Goal: Task Accomplishment & Management: Complete application form

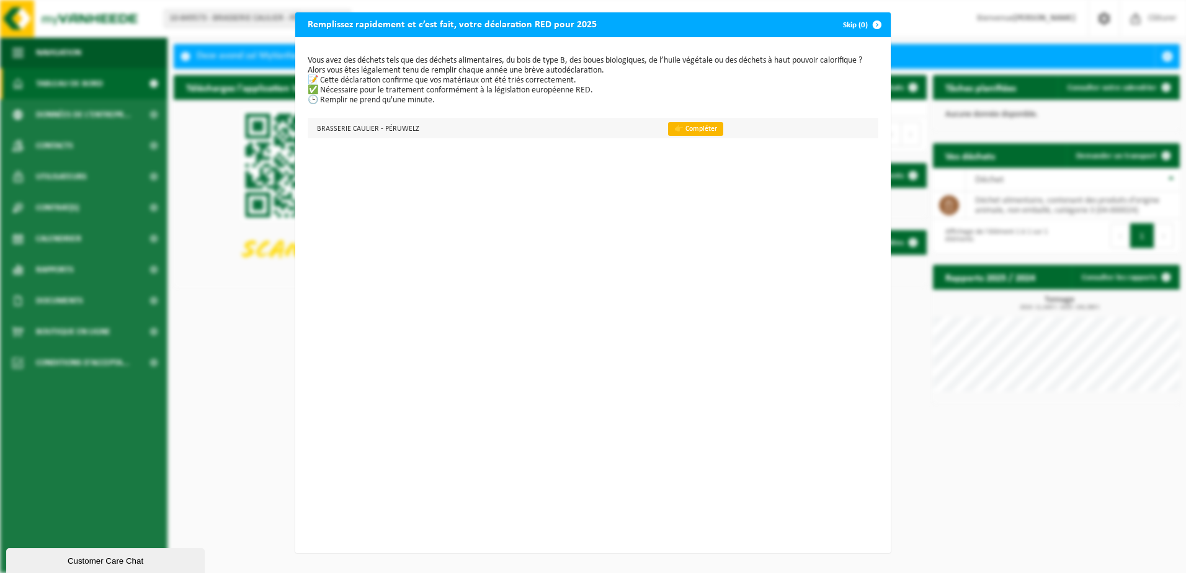
click at [675, 125] on link "👉 Compléter" at bounding box center [695, 129] width 55 height 14
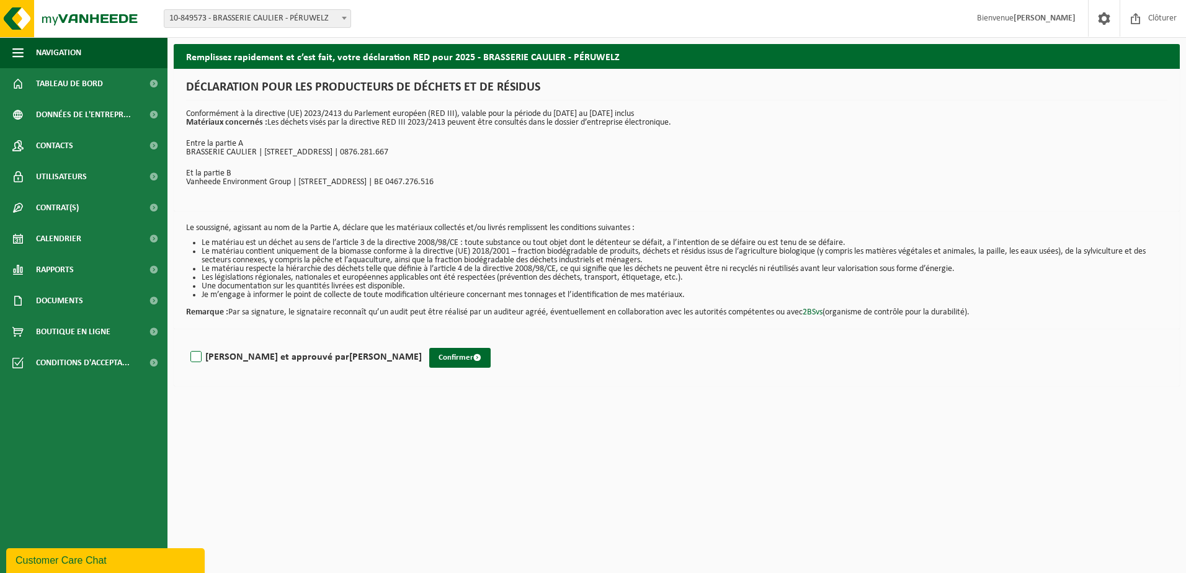
click at [198, 360] on label "Lu et approuvé par GUILLAUME COULON" at bounding box center [305, 357] width 234 height 19
click at [422, 342] on input "Lu et approuvé par GUILLAUME COULON" at bounding box center [422, 341] width 1 height 1
checkbox input "true"
click at [429, 356] on button "Confirmer" at bounding box center [459, 358] width 61 height 20
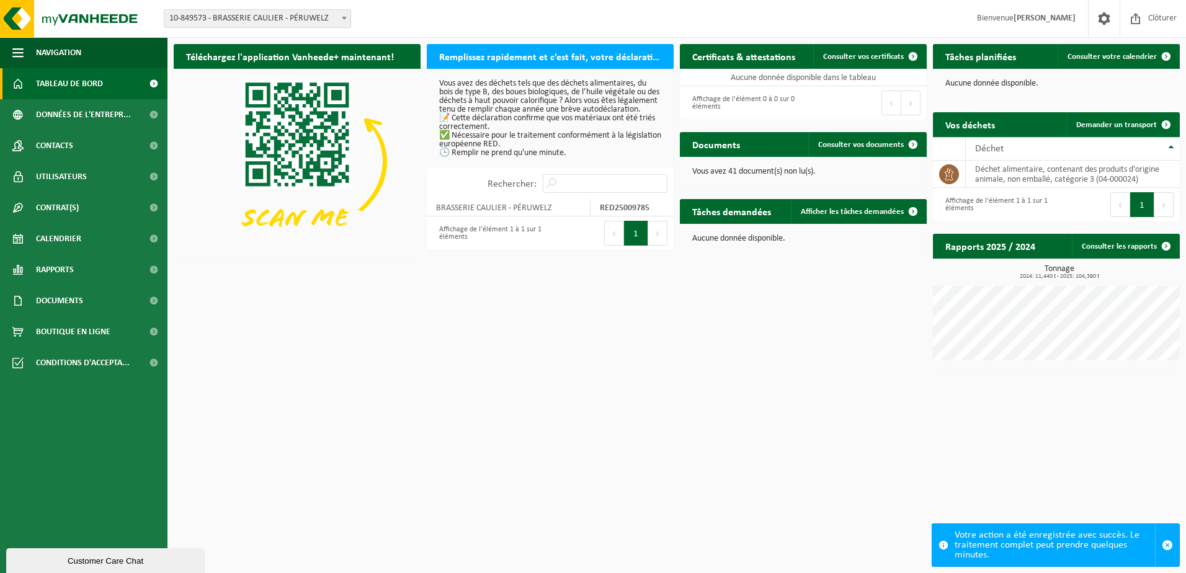
click at [637, 246] on button "1" at bounding box center [636, 233] width 24 height 25
